Goal: Information Seeking & Learning: Check status

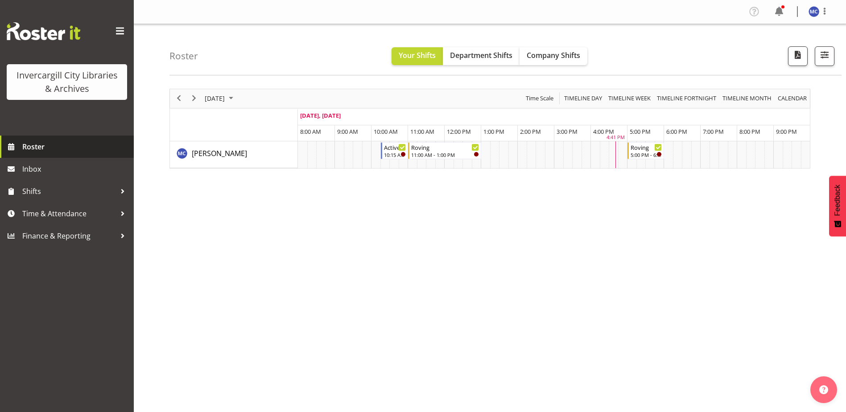
click at [27, 146] on span "Roster" at bounding box center [75, 146] width 107 height 13
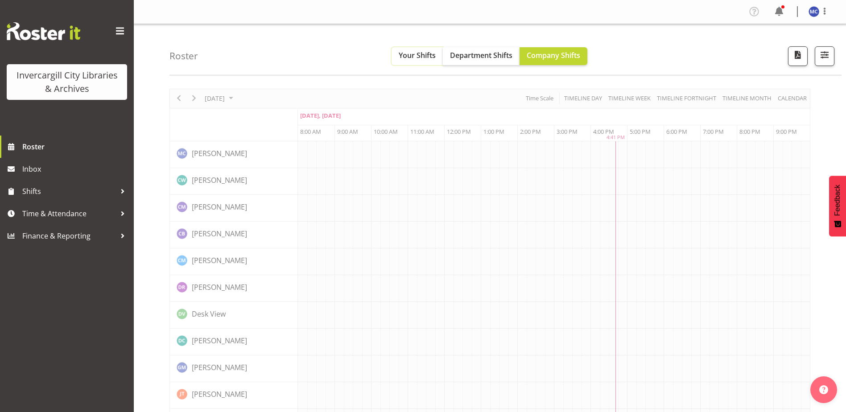
click at [409, 55] on span "Your Shifts" at bounding box center [417, 55] width 37 height 10
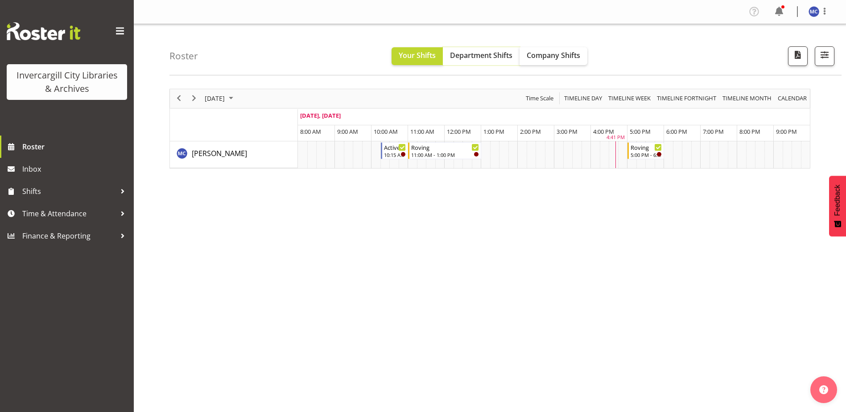
click at [504, 59] on span "Department Shifts" at bounding box center [481, 55] width 62 height 10
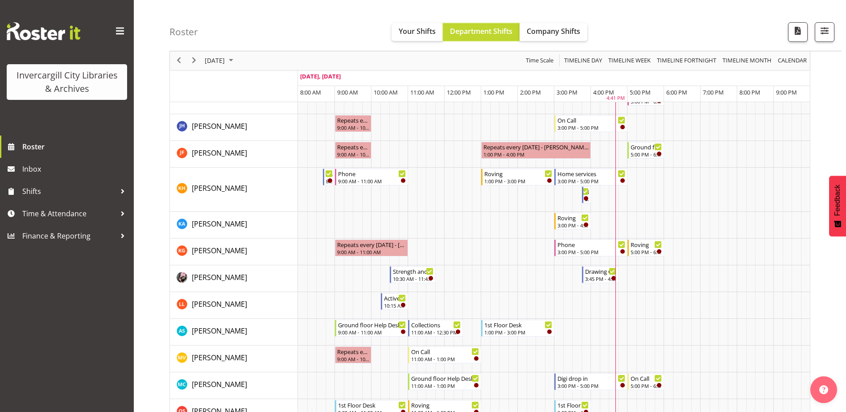
scroll to position [98, 0]
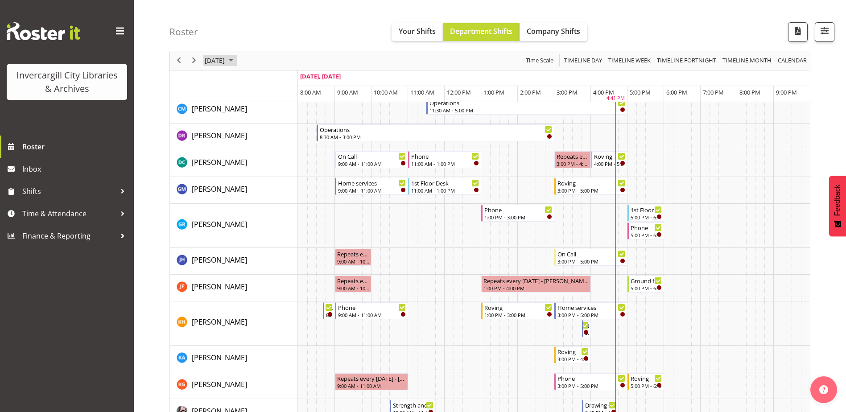
click at [226, 59] on span "[DATE]" at bounding box center [215, 60] width 22 height 11
click at [252, 129] on span "8" at bounding box center [256, 128] width 13 height 13
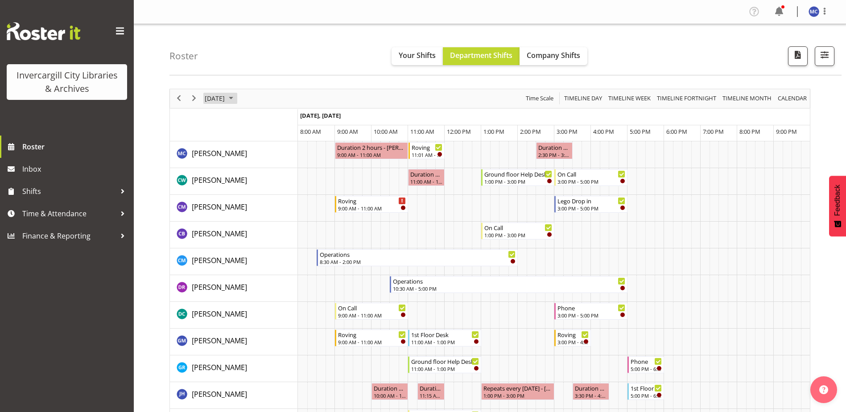
click at [226, 96] on span "October 8, 2025" at bounding box center [215, 98] width 22 height 11
click at [274, 165] on span "9" at bounding box center [271, 166] width 13 height 13
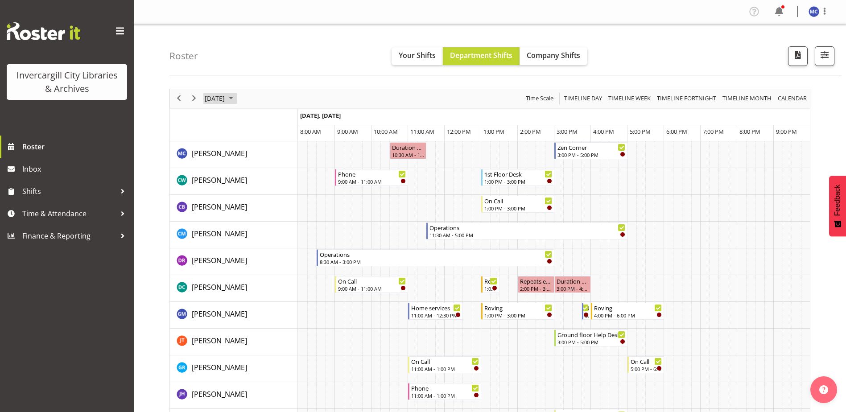
click at [236, 99] on span "October 2025" at bounding box center [231, 98] width 11 height 11
click at [286, 168] on span "10" at bounding box center [285, 166] width 13 height 13
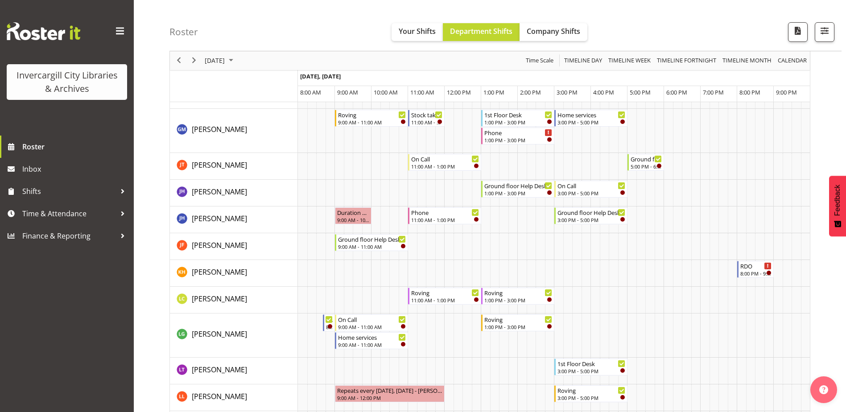
scroll to position [223, 0]
